Goal: Task Accomplishment & Management: Complete application form

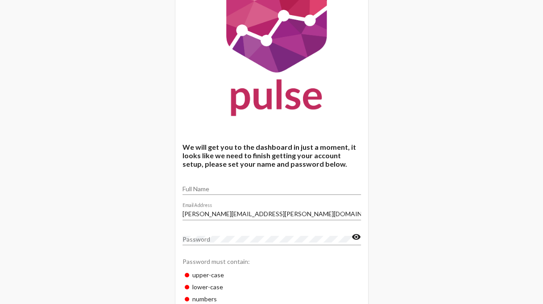
scroll to position [63, 0]
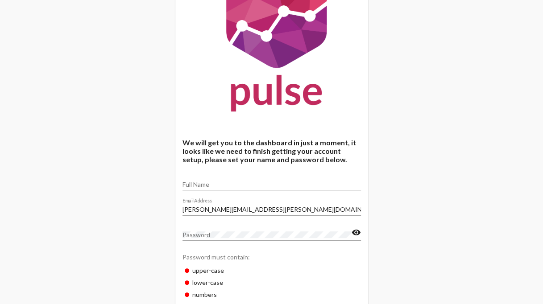
click at [228, 185] on input "Full Name" at bounding box center [271, 184] width 178 height 7
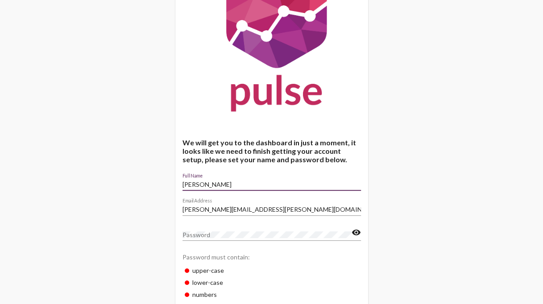
type input "[PERSON_NAME]"
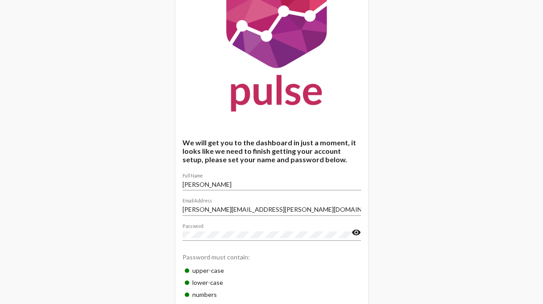
click at [355, 231] on mat-icon "visibility" at bounding box center [355, 232] width 9 height 11
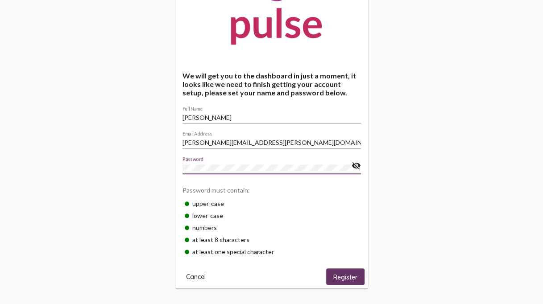
click at [176, 164] on mat-card "We will get you to the dashboard in just a moment, it looks like we need to fin…" at bounding box center [271, 87] width 193 height 404
click at [270, 212] on div "lower-case" at bounding box center [271, 216] width 178 height 12
click at [343, 275] on span "Register" at bounding box center [345, 277] width 24 height 8
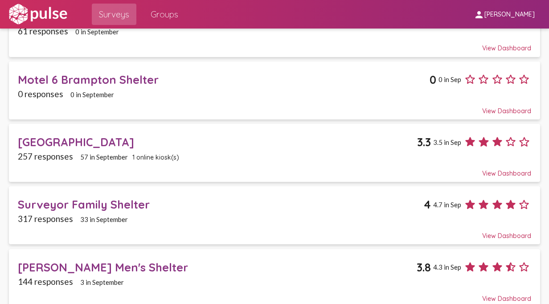
scroll to position [222, 0]
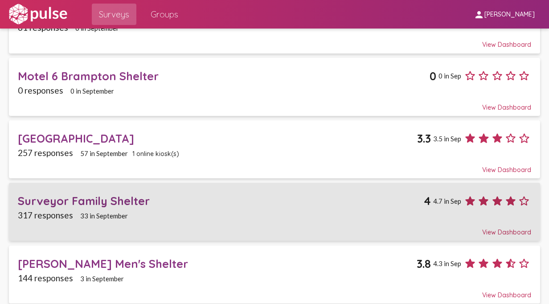
click at [490, 227] on div "View Dashboard" at bounding box center [274, 228] width 513 height 16
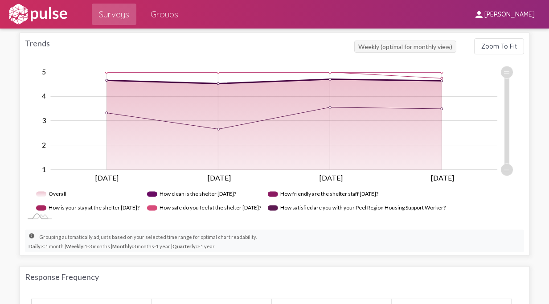
scroll to position [553, 0]
